Goal: Communication & Community: Participate in discussion

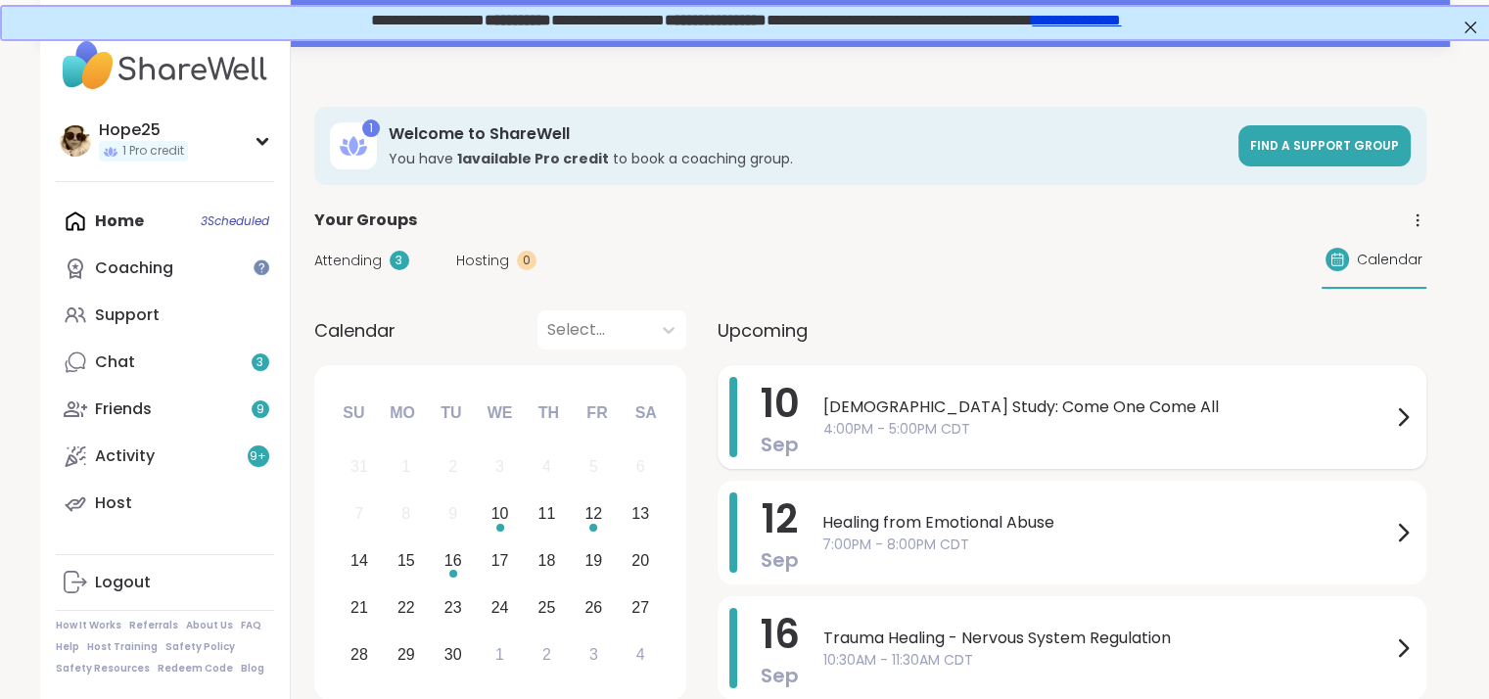
click at [898, 400] on span "[DEMOGRAPHIC_DATA] Study: Come One Come All" at bounding box center [1108, 408] width 568 height 24
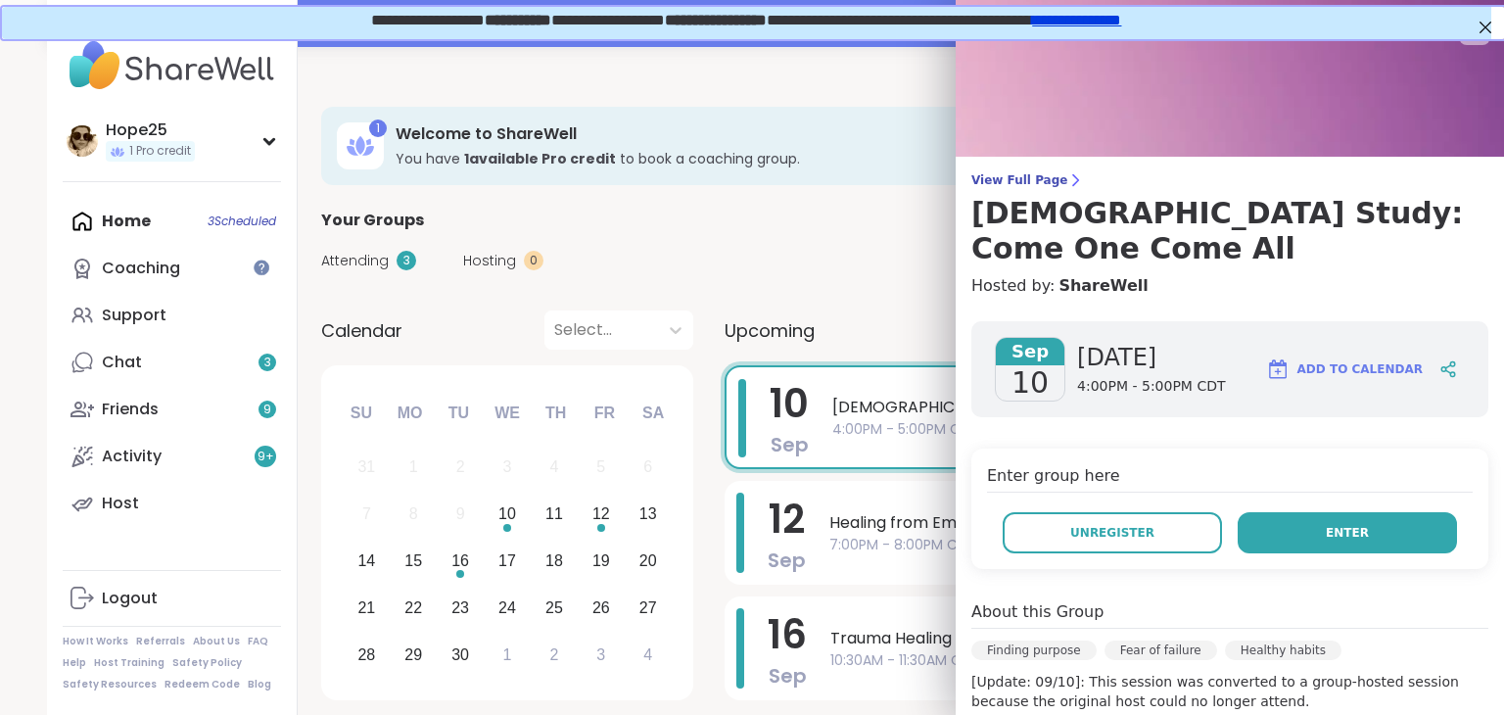
click at [1326, 524] on span "Enter" at bounding box center [1347, 533] width 43 height 18
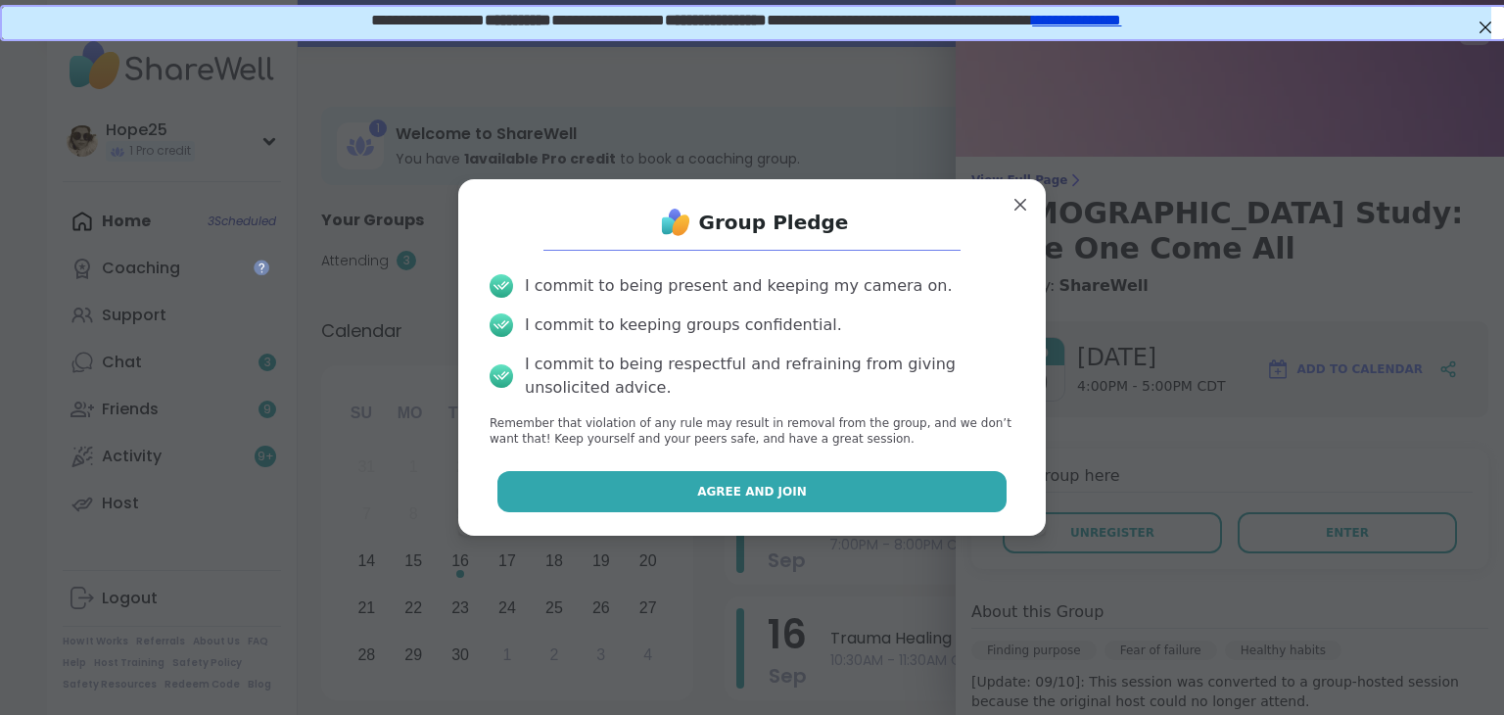
click at [787, 487] on button "Agree and Join" at bounding box center [752, 491] width 510 height 41
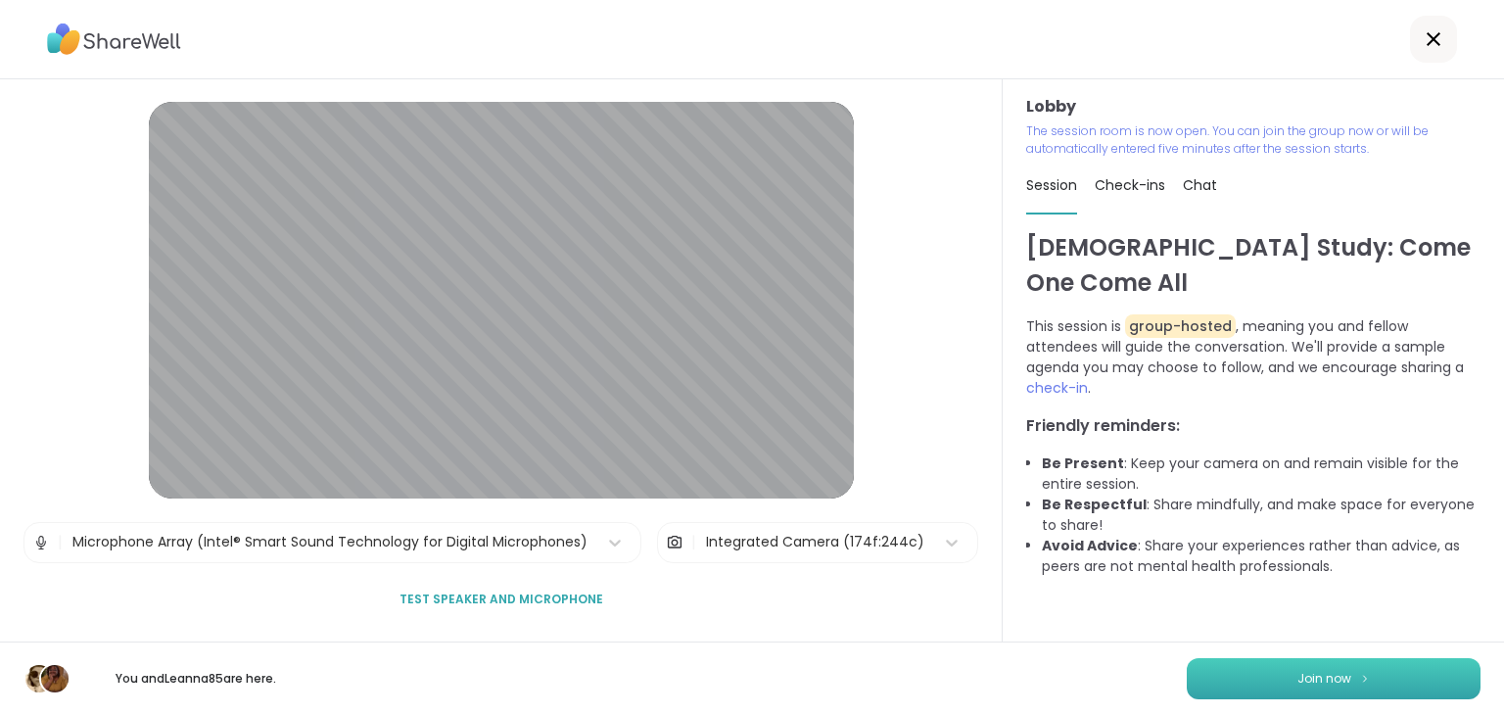
click at [1300, 680] on span "Join now" at bounding box center [1324, 679] width 54 height 18
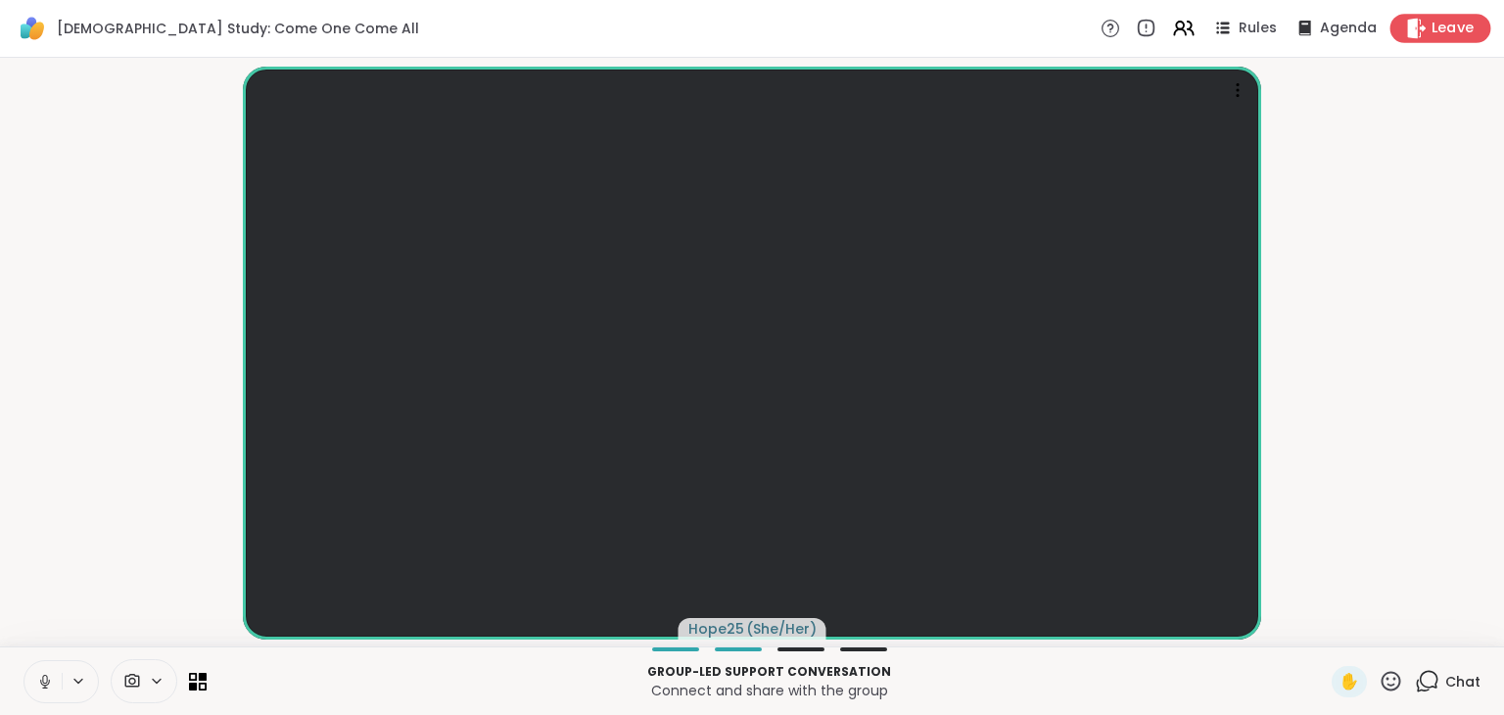
click at [1432, 26] on span "Leave" at bounding box center [1453, 29] width 43 height 21
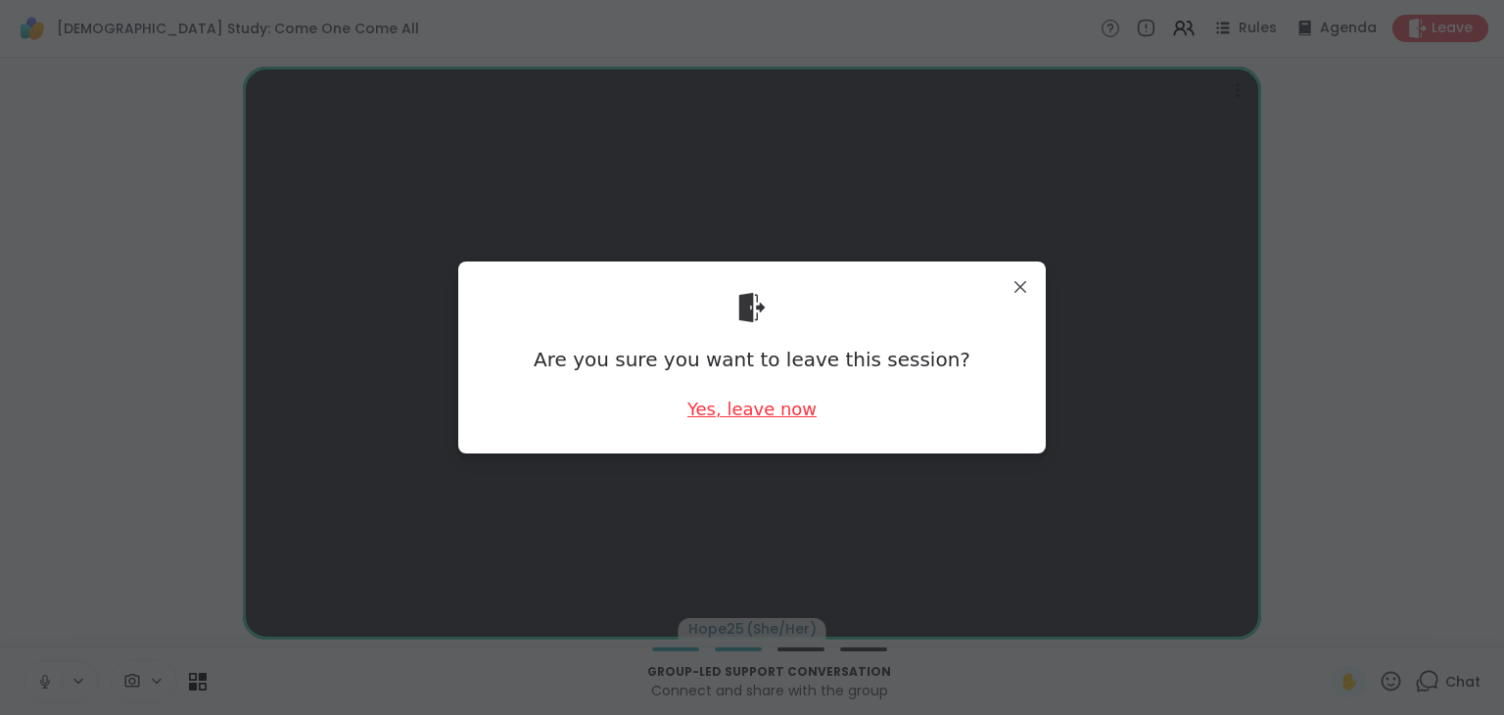
click at [726, 413] on div "Yes, leave now" at bounding box center [751, 409] width 129 height 24
